Goal: Transaction & Acquisition: Purchase product/service

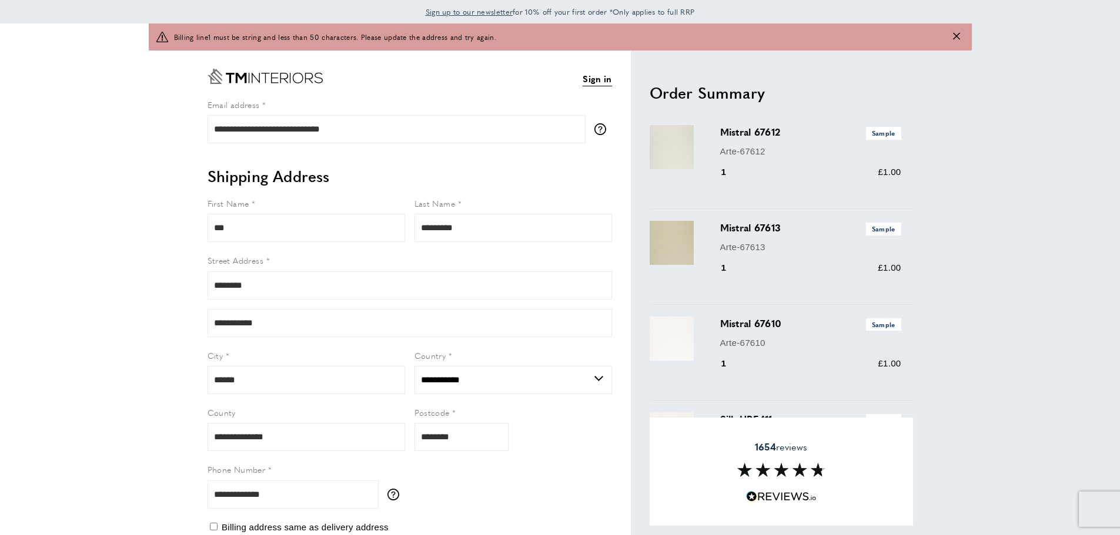
select select "**"
drag, startPoint x: 120, startPoint y: 195, endPoint x: 185, endPoint y: 161, distance: 73.1
drag, startPoint x: 184, startPoint y: 147, endPoint x: 170, endPoint y: 148, distance: 13.6
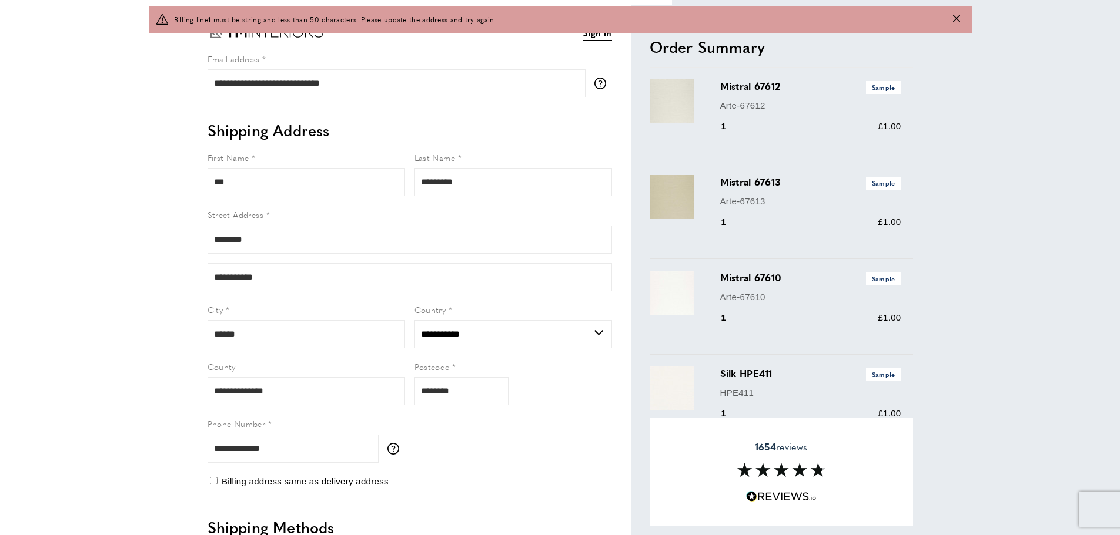
scroll to position [59, 0]
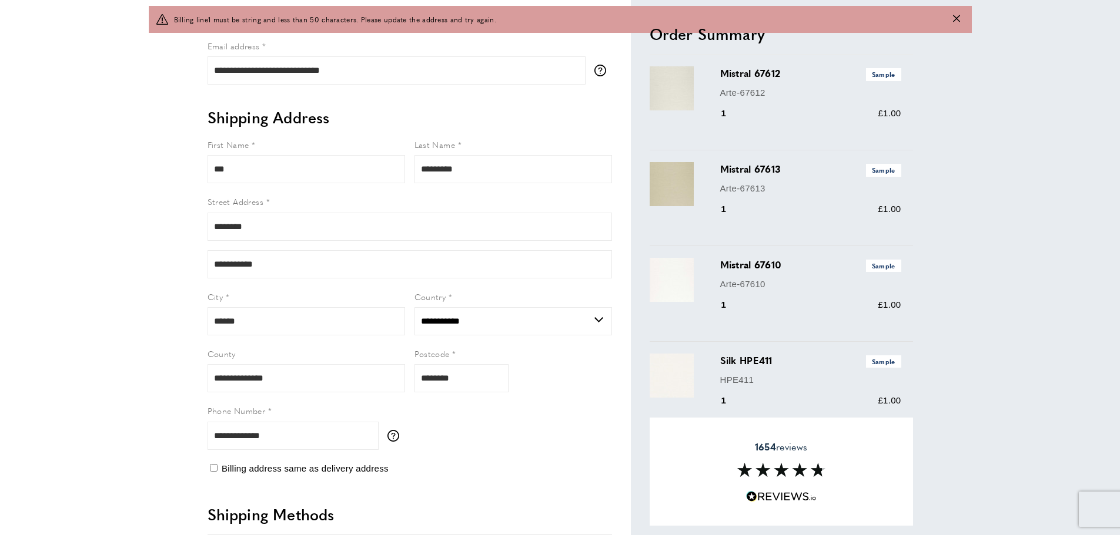
drag, startPoint x: 71, startPoint y: 173, endPoint x: 81, endPoint y: 180, distance: 12.7
click at [243, 175] on input "***" at bounding box center [305, 169] width 197 height 28
type input "******"
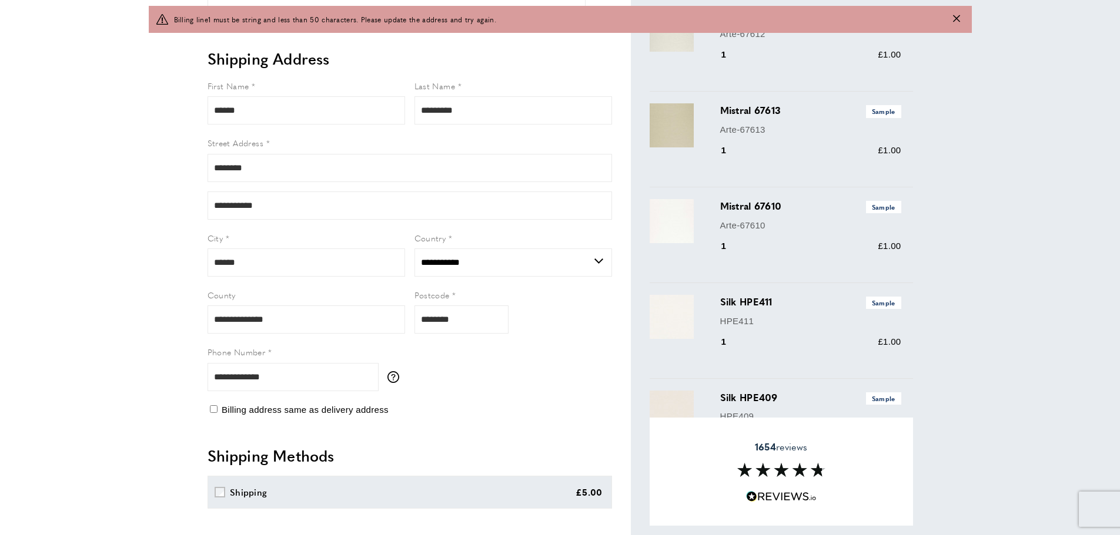
click at [124, 329] on main "warning Billing line1 must be string and less than 50 characters. Please update…" at bounding box center [560, 493] width 1120 height 1174
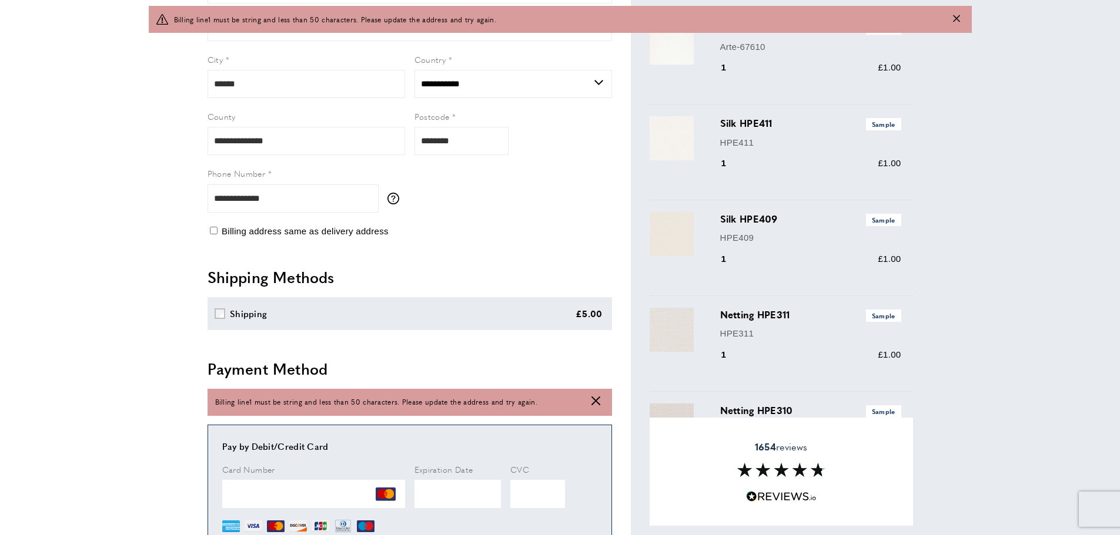
scroll to position [353, 0]
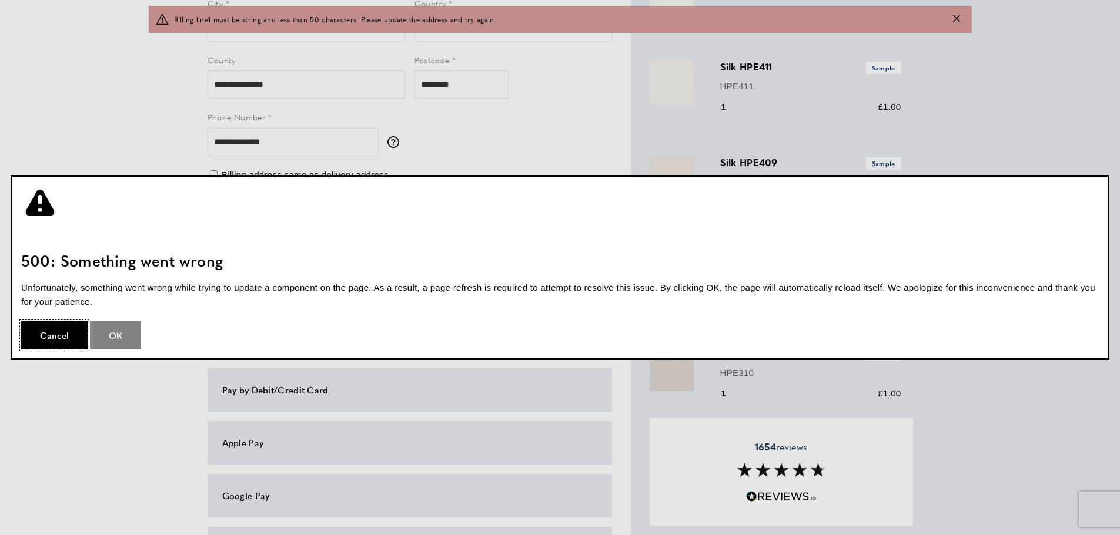
click at [123, 340] on button "OK" at bounding box center [115, 335] width 51 height 28
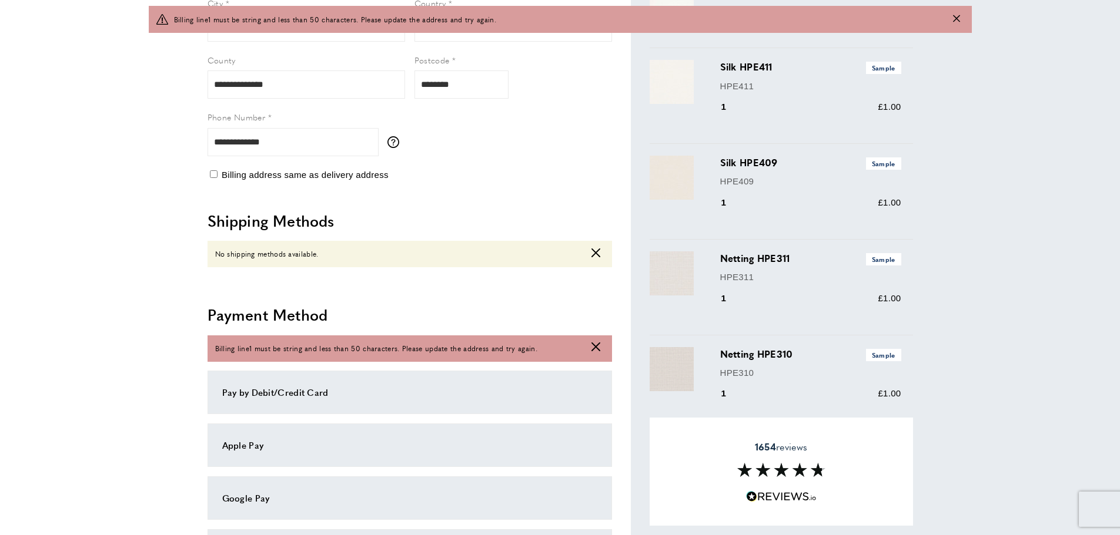
click at [89, 518] on main "warning Billing line1 must be string and less than 50 characters. Please update…" at bounding box center [560, 258] width 1120 height 1174
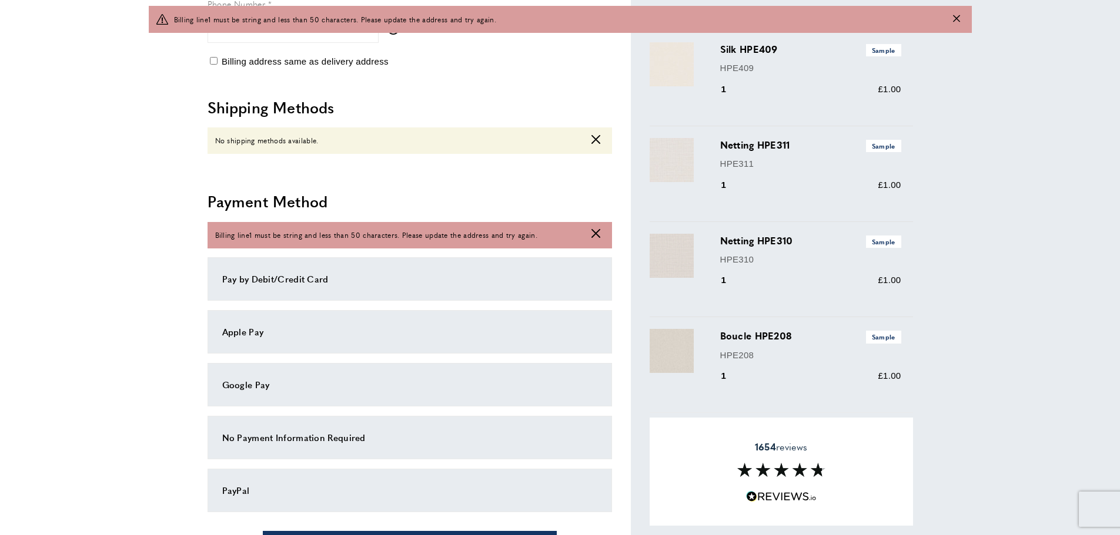
scroll to position [588, 0]
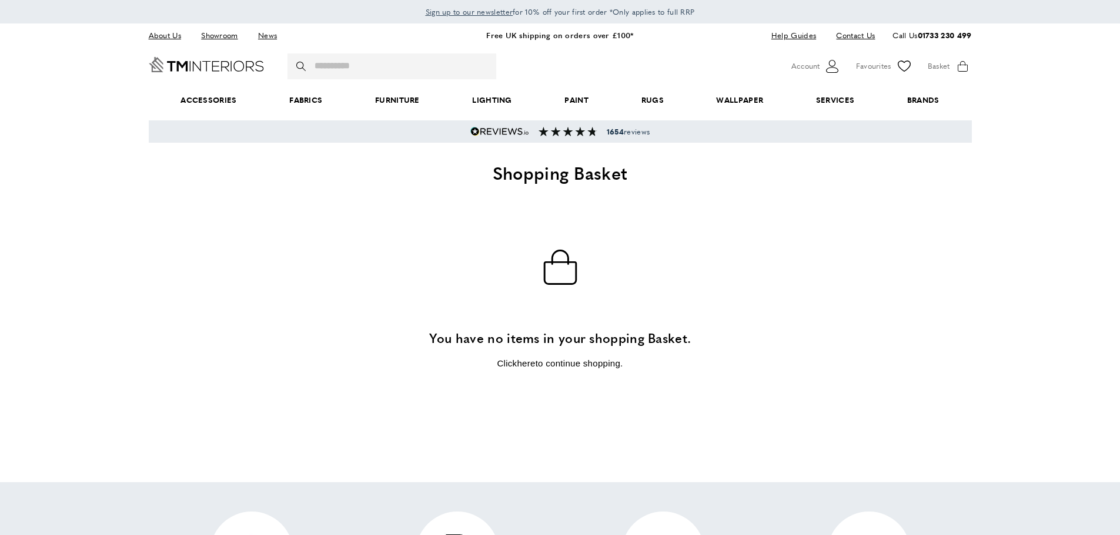
click at [909, 279] on div "basket You have no items in your shopping Basket. Click here to continue shoppi…" at bounding box center [560, 301] width 823 height 139
click at [237, 286] on div "basket You have no items in your shopping Basket. Click here to continue shoppi…" at bounding box center [560, 301] width 823 height 139
drag, startPoint x: 905, startPoint y: 272, endPoint x: 876, endPoint y: 64, distance: 210.0
click at [905, 256] on div "basket You have no items in your shopping Basket. Click here to continue shoppi…" at bounding box center [560, 301] width 823 height 139
